Goal: Check status: Check status

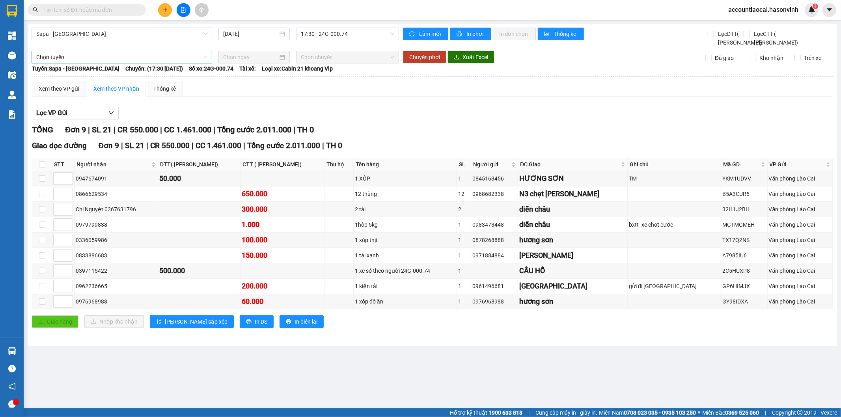
drag, startPoint x: 128, startPoint y: 37, endPoint x: 112, endPoint y: 60, distance: 28.2
click at [128, 37] on span "Sapa - [GEOGRAPHIC_DATA]" at bounding box center [121, 34] width 171 height 12
click at [97, 34] on span "Sapa - [GEOGRAPHIC_DATA]" at bounding box center [121, 34] width 171 height 12
click at [83, 34] on span "Sapa - [GEOGRAPHIC_DATA]" at bounding box center [121, 34] width 171 height 12
click at [88, 12] on input "text" at bounding box center [89, 10] width 93 height 9
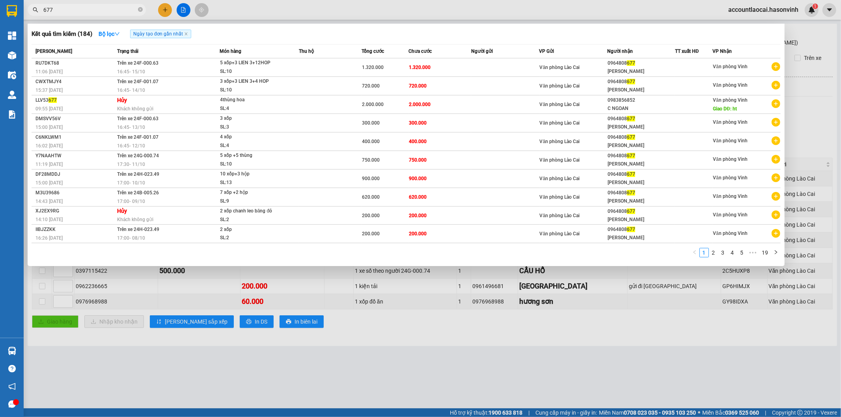
click at [348, 277] on div at bounding box center [420, 208] width 841 height 417
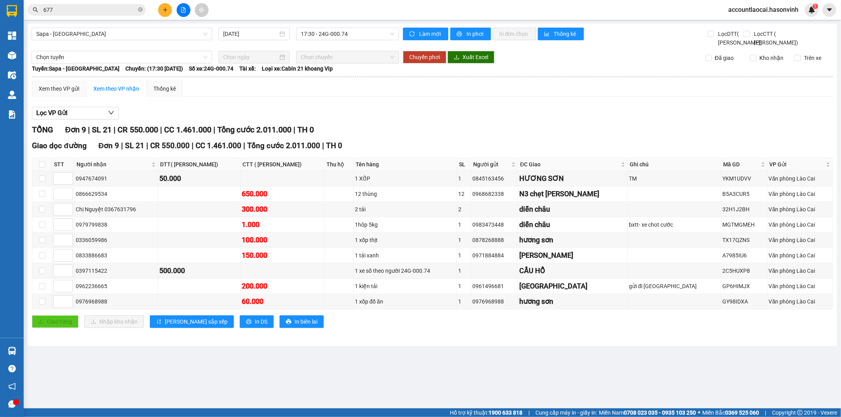
click at [101, 11] on input "677" at bounding box center [89, 10] width 93 height 9
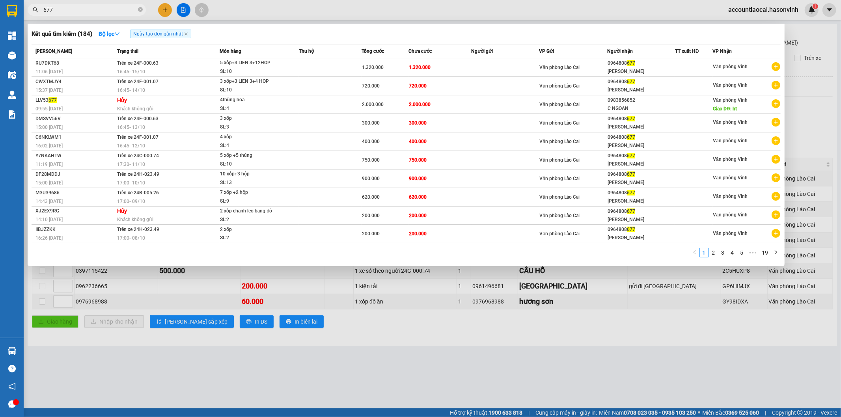
drag, startPoint x: 100, startPoint y: 10, endPoint x: 41, endPoint y: 8, distance: 59.6
click at [41, 8] on span "677" at bounding box center [87, 10] width 118 height 12
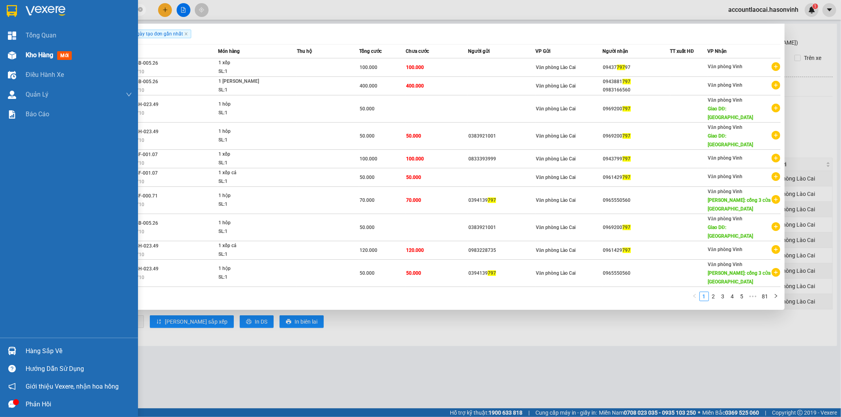
click at [13, 54] on img at bounding box center [12, 55] width 8 height 8
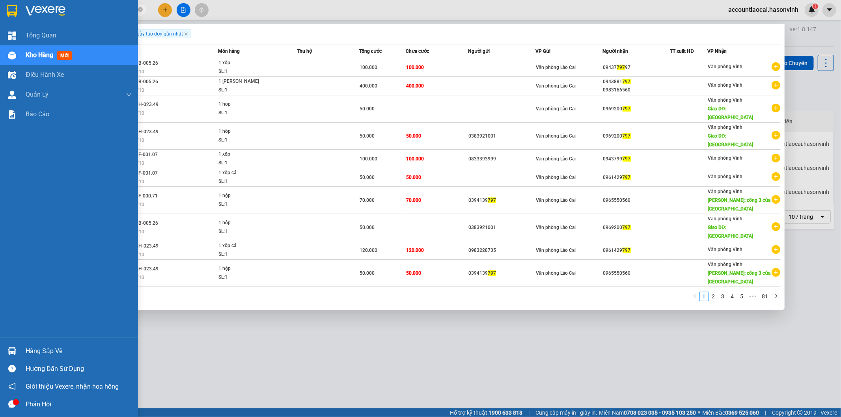
click at [33, 53] on th "[PERSON_NAME]" at bounding box center [73, 52] width 83 height 14
click at [9, 61] on div at bounding box center [12, 55] width 14 height 14
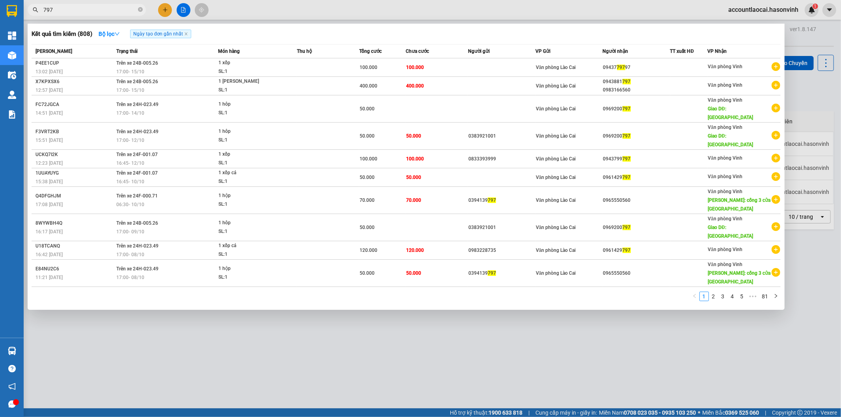
drag, startPoint x: 117, startPoint y: 9, endPoint x: 40, endPoint y: 17, distance: 77.7
click at [40, 17] on div "Kết quả tìm kiếm ( 808 ) Bộ lọc Ngày tạo đơn gần nhất Mã ĐH Trạng thái Món hàng…" at bounding box center [77, 10] width 154 height 14
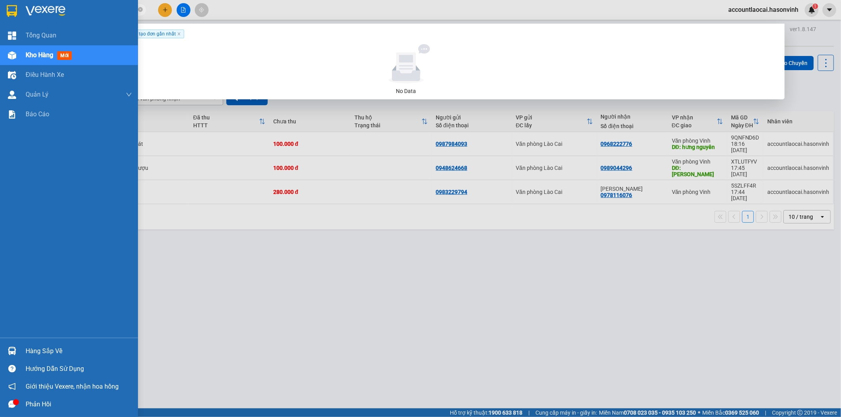
drag, startPoint x: 76, startPoint y: 13, endPoint x: 0, endPoint y: 17, distance: 75.8
click at [0, 17] on section "Kết quả tìm kiếm ( 0 ) Bộ lọc Ngày tạo đơn gần nhất No Data 0961469681 accountl…" at bounding box center [420, 208] width 841 height 417
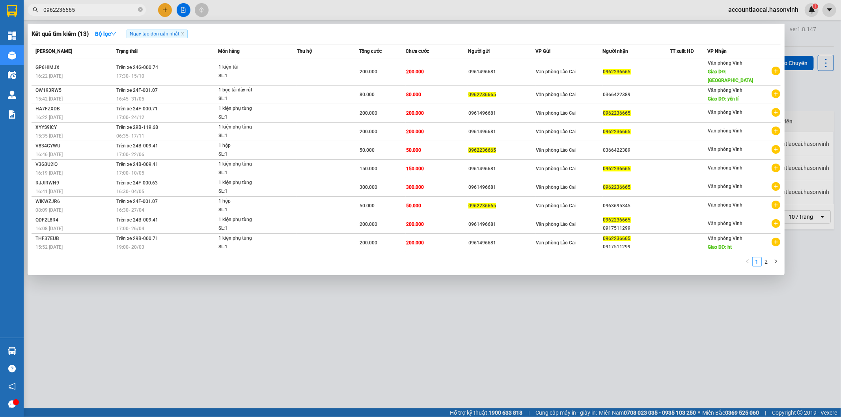
type input "0962236665"
click at [801, 49] on div at bounding box center [420, 208] width 841 height 417
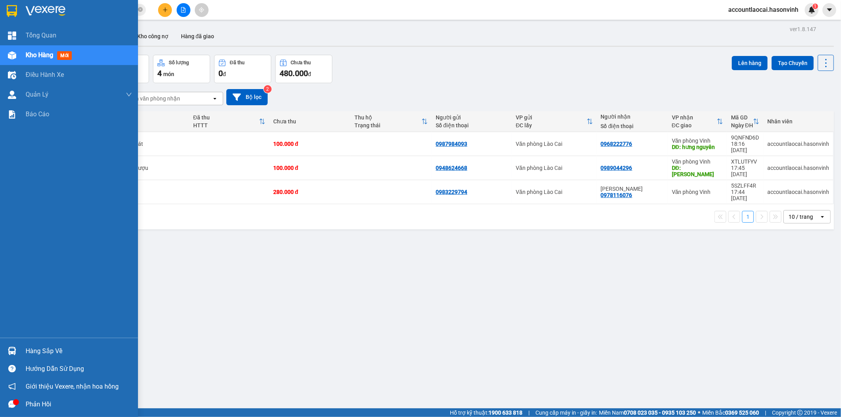
click at [19, 53] on div "Kho hàng mới" at bounding box center [69, 55] width 138 height 20
click at [5, 56] on div at bounding box center [12, 55] width 14 height 14
